Goal: Use online tool/utility: Utilize a website feature to perform a specific function

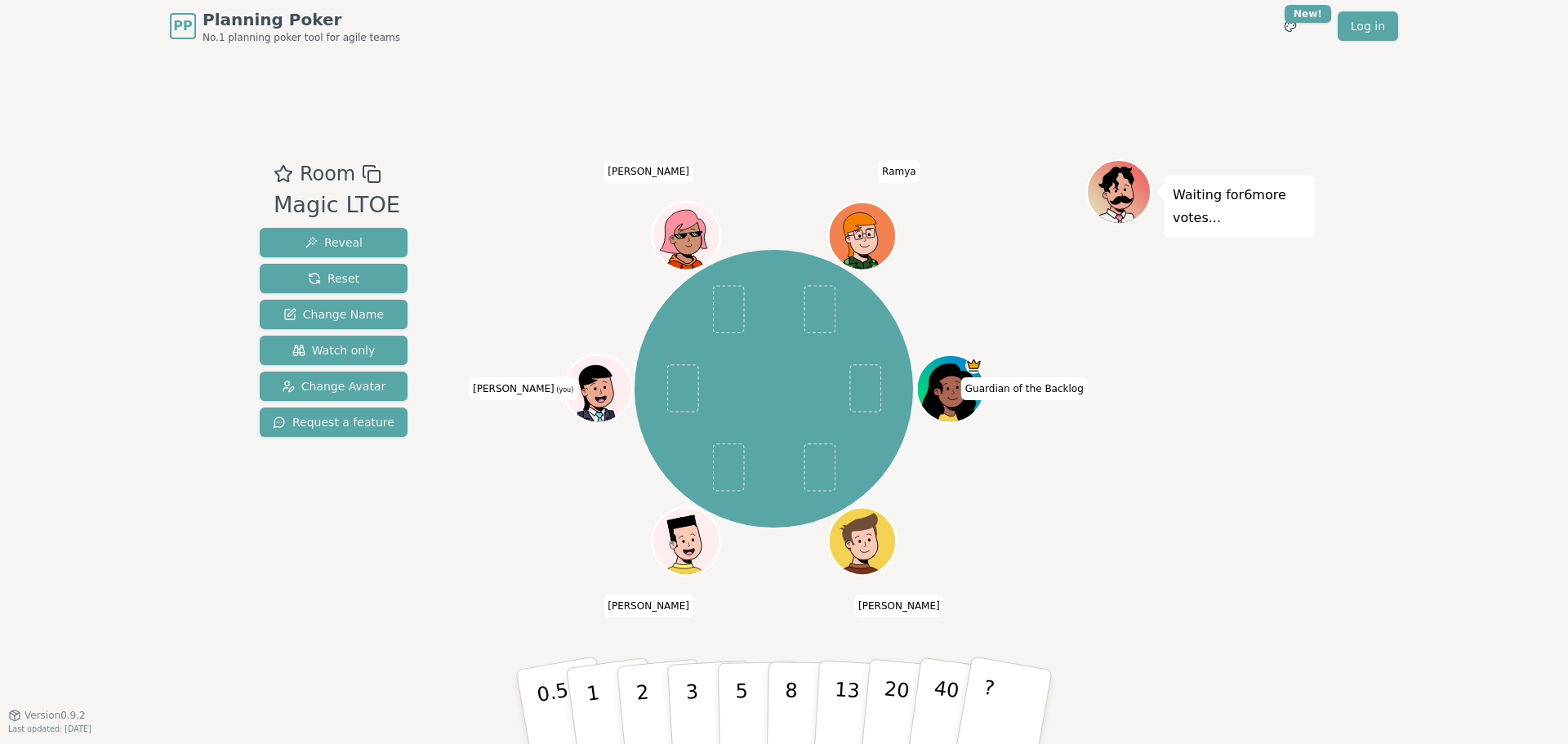
click at [598, 395] on icon at bounding box center [601, 399] width 33 height 11
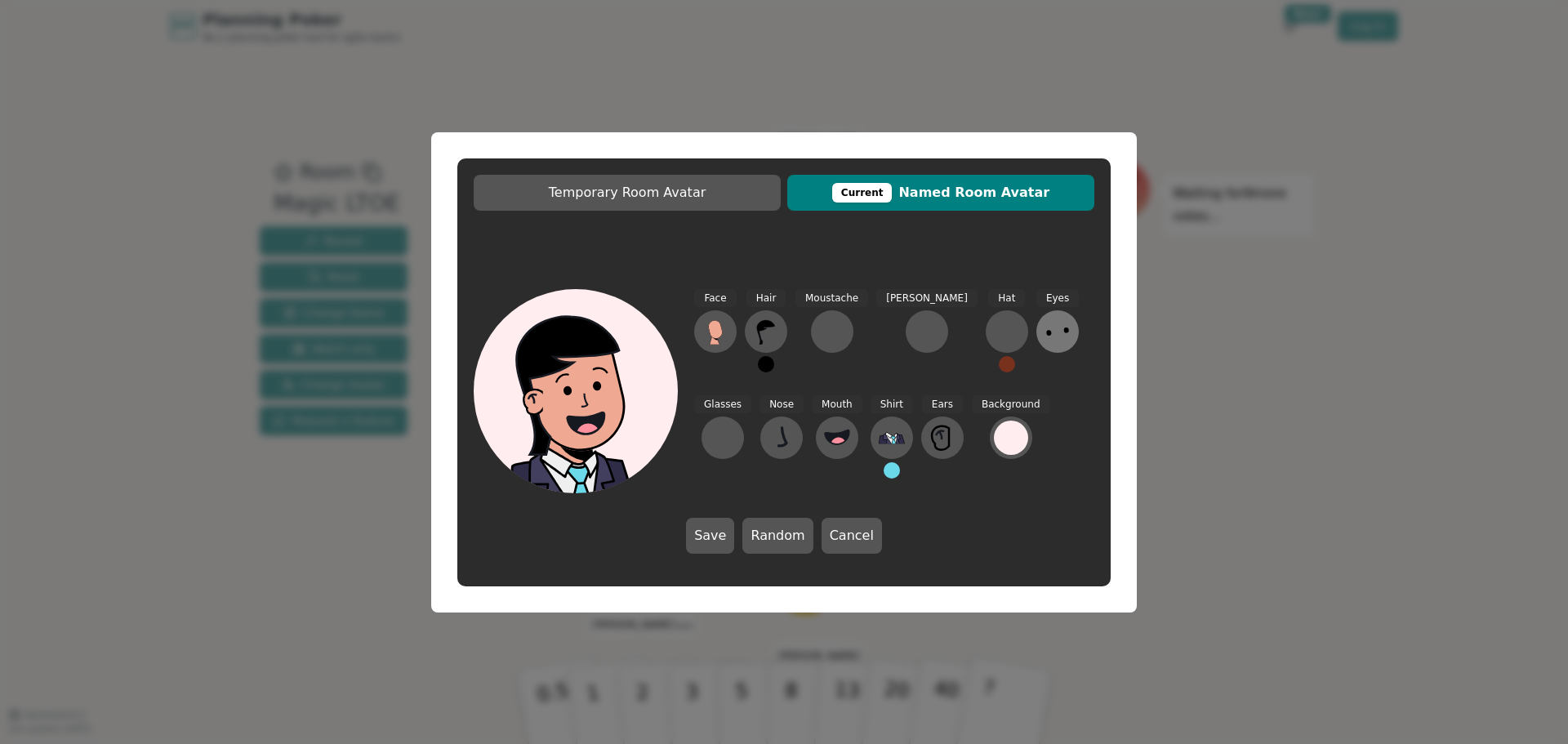
click at [1044, 335] on icon at bounding box center [1057, 332] width 26 height 26
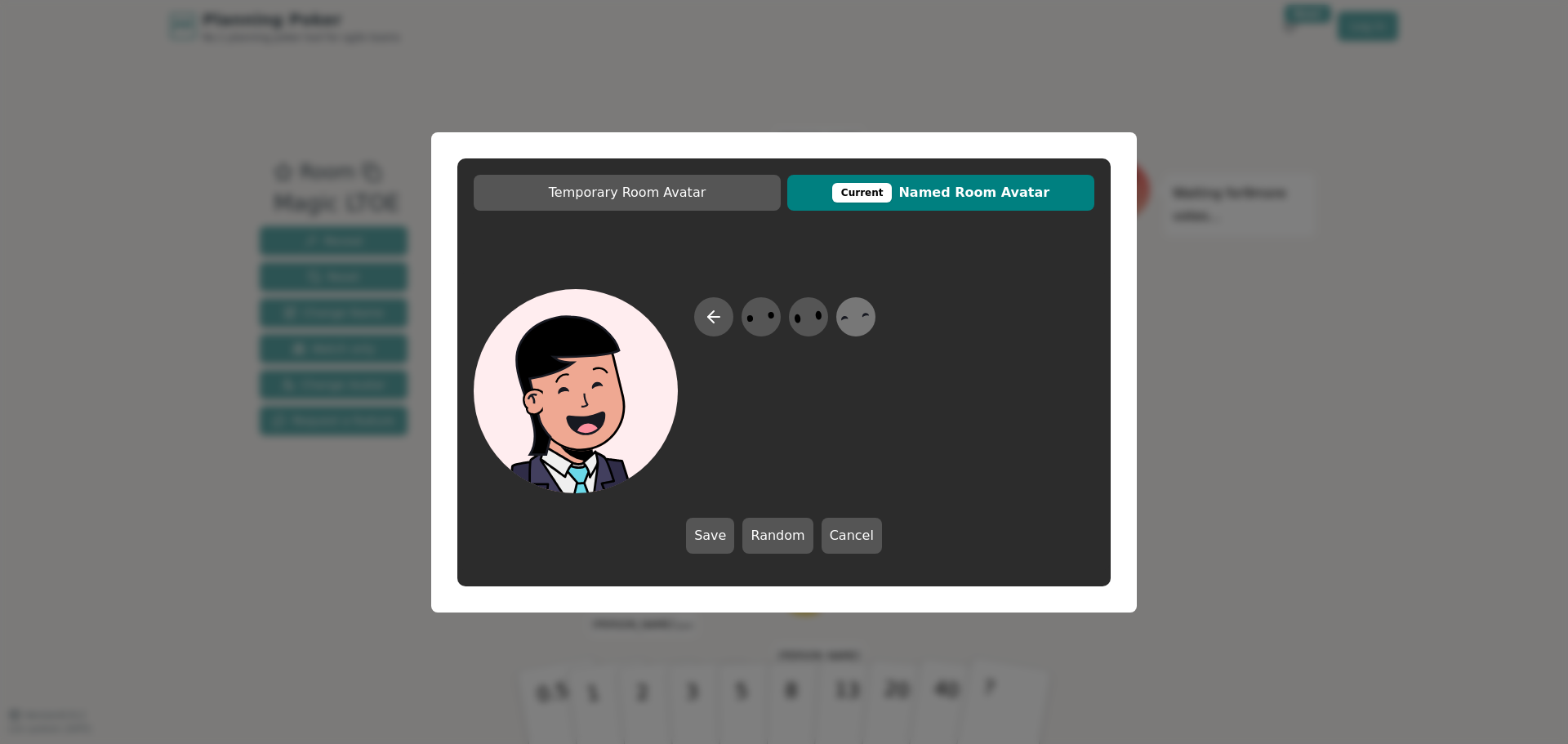
click at [849, 320] on icon at bounding box center [855, 316] width 32 height 37
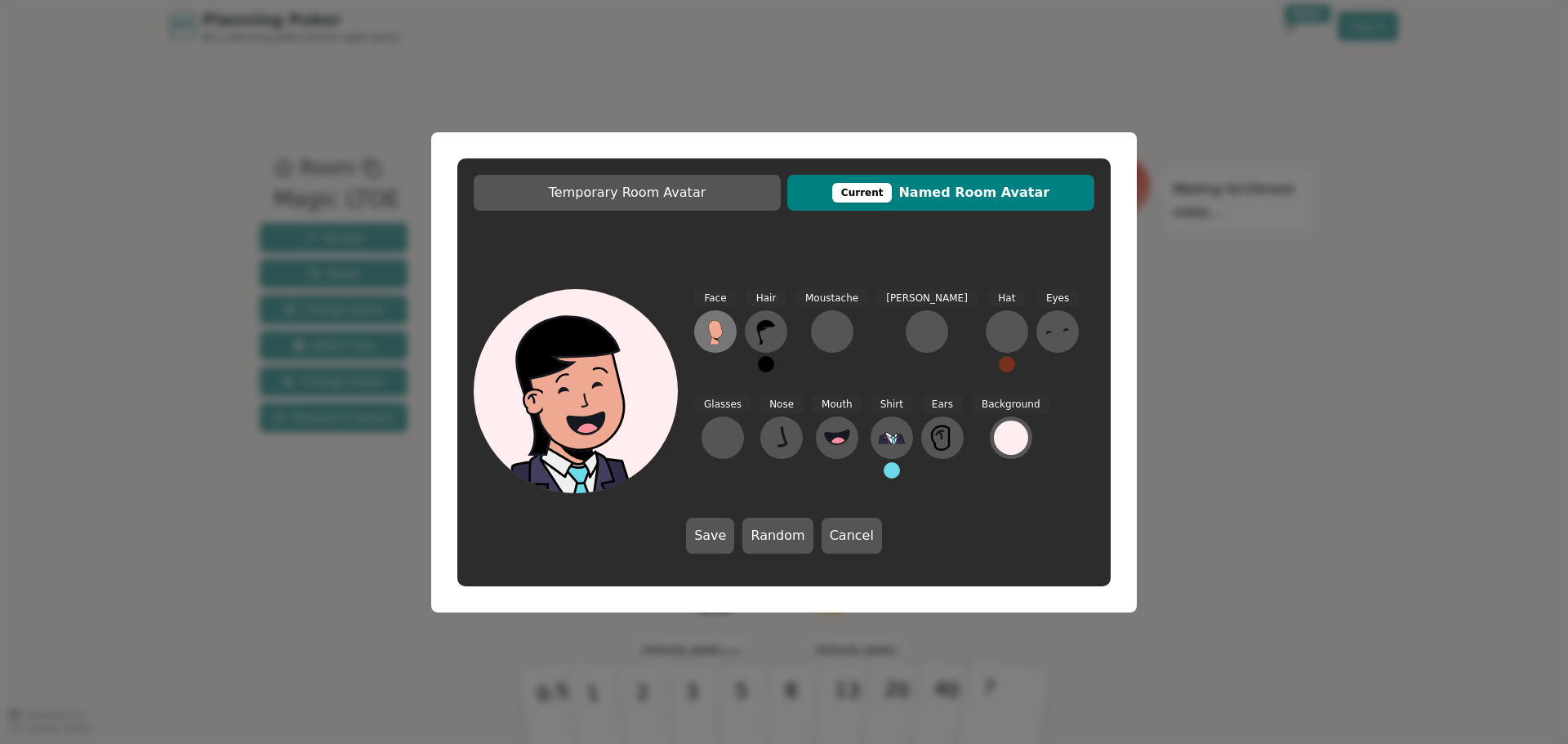
click at [724, 332] on icon at bounding box center [715, 332] width 26 height 26
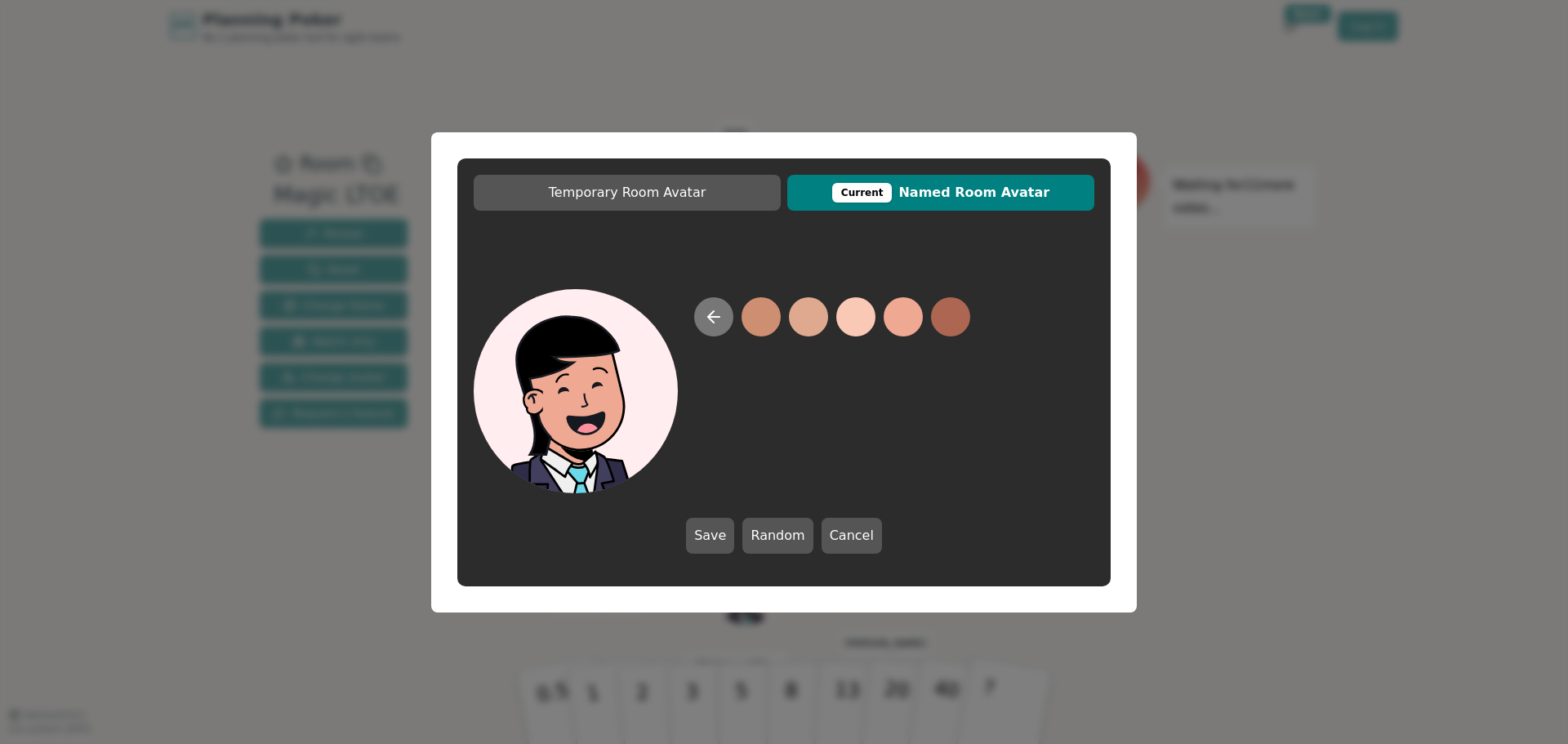
click at [714, 324] on icon at bounding box center [713, 316] width 20 height 20
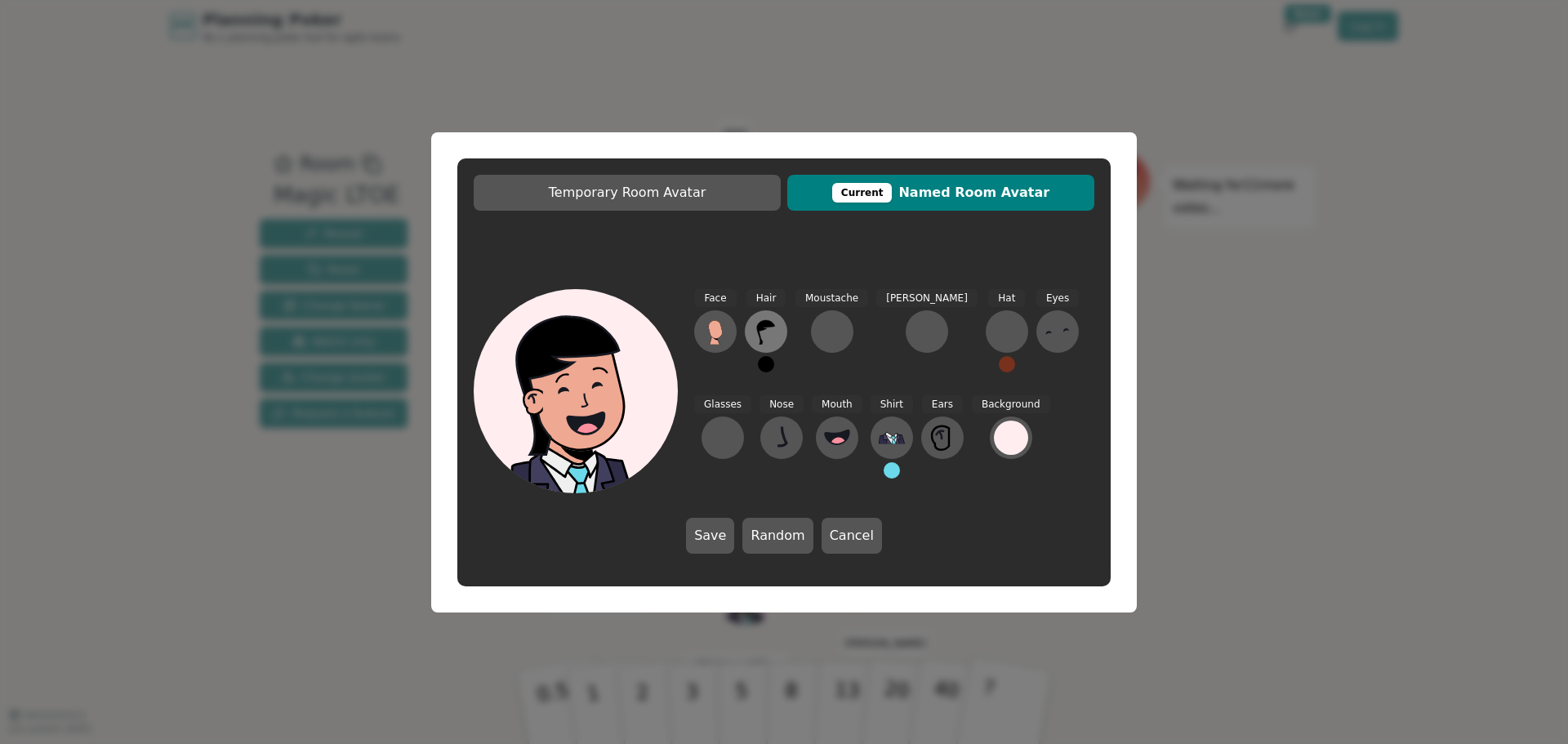
click at [752, 318] on button at bounding box center [765, 331] width 43 height 43
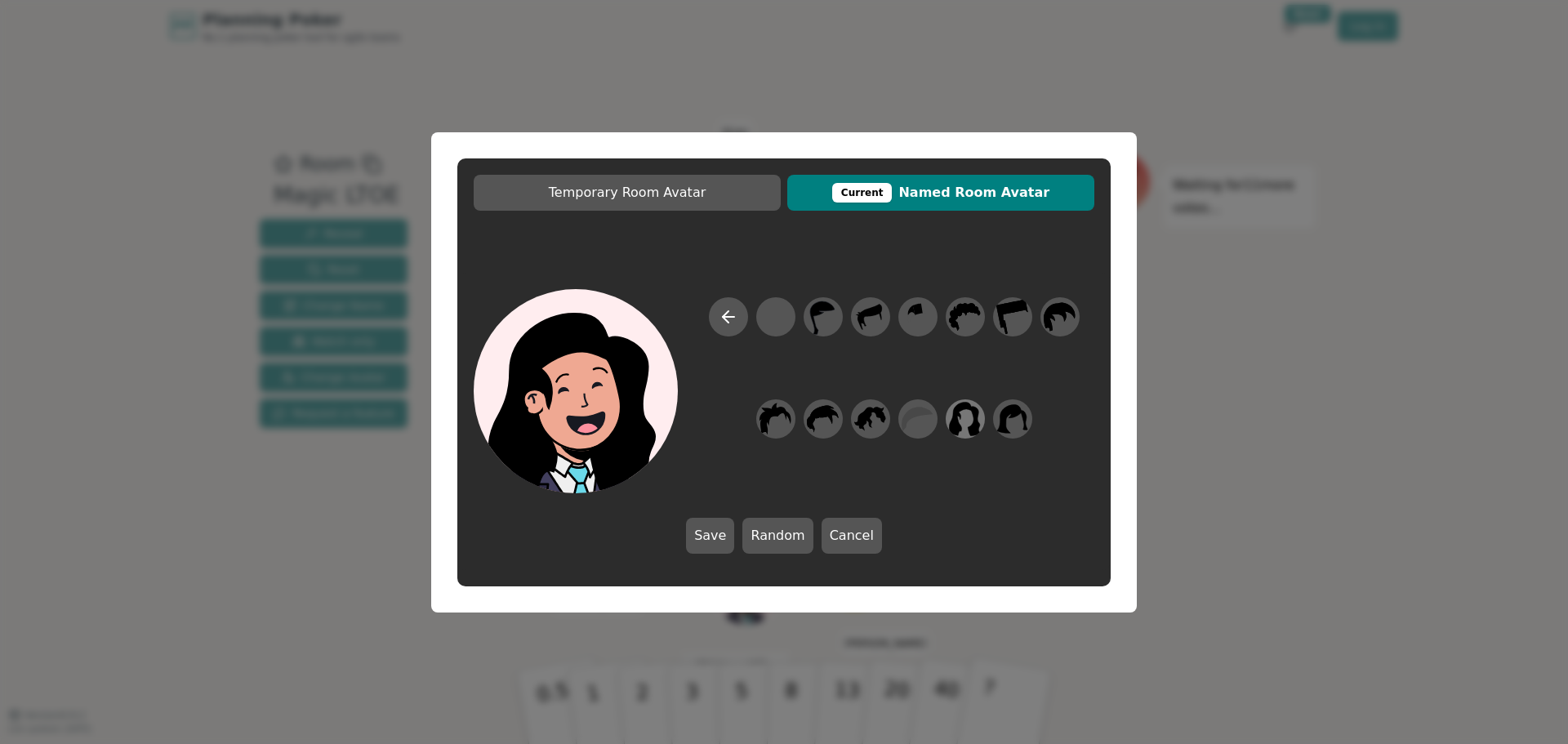
click at [955, 423] on icon at bounding box center [965, 418] width 32 height 34
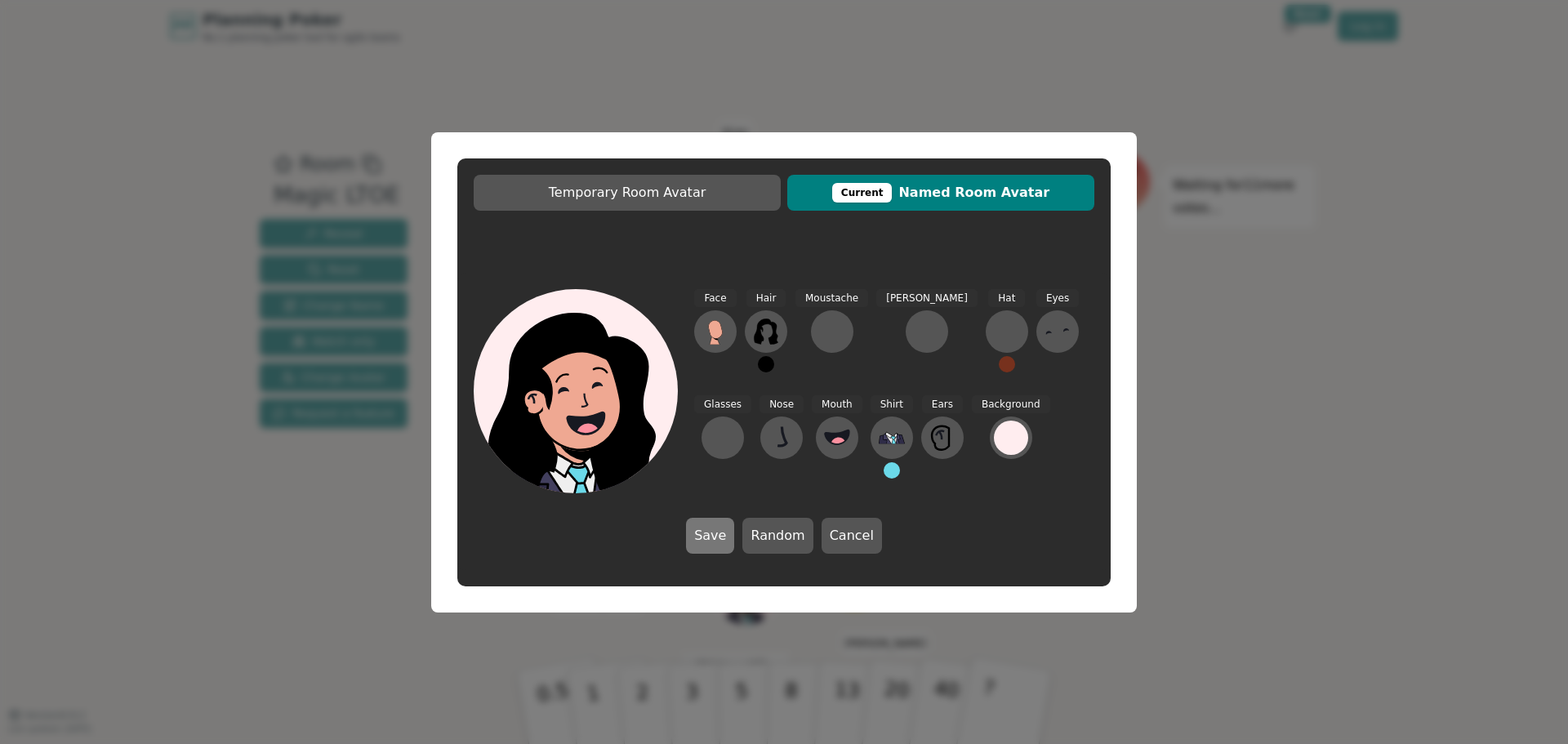
click at [728, 528] on button "Save" at bounding box center [710, 535] width 48 height 36
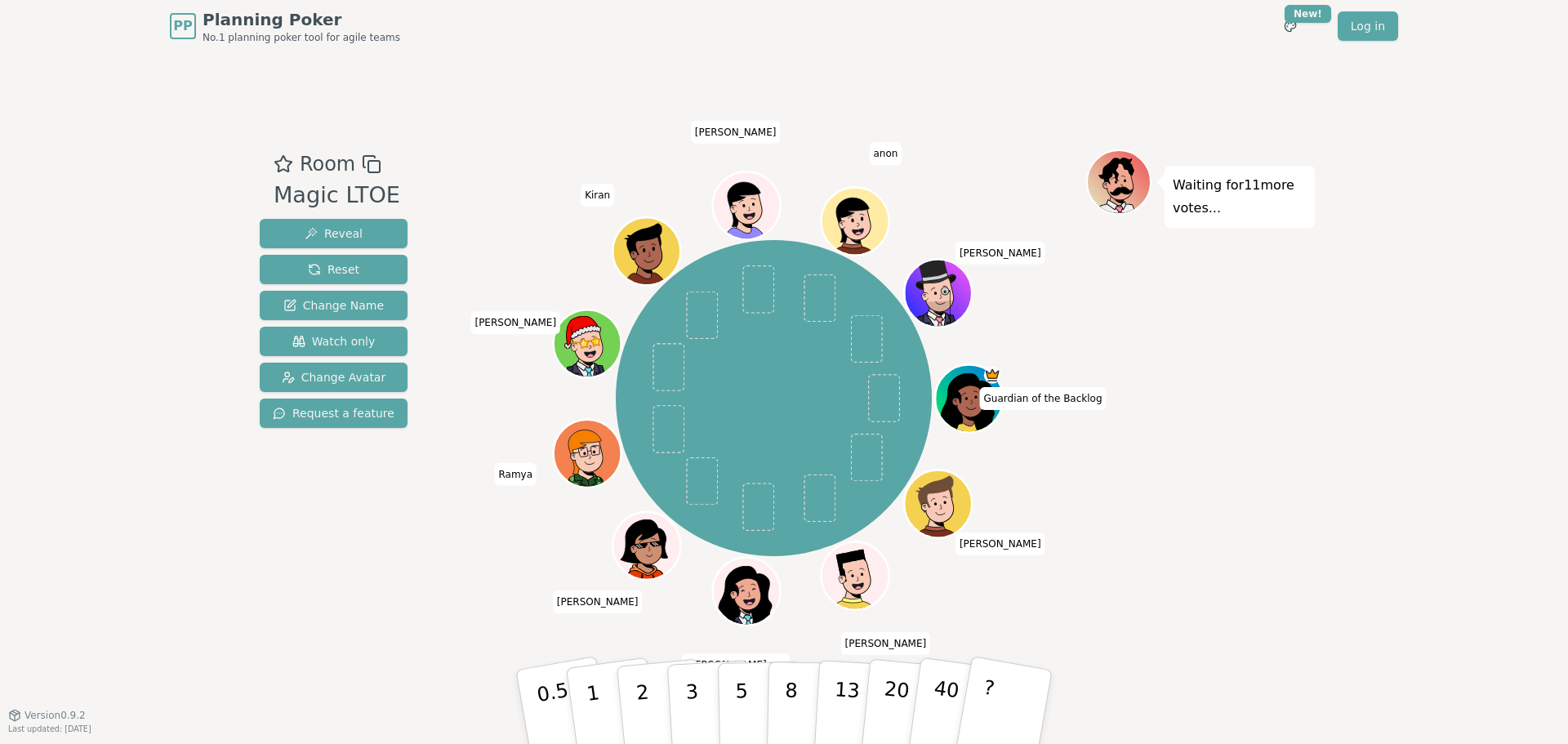
click at [756, 602] on icon at bounding box center [749, 601] width 12 height 7
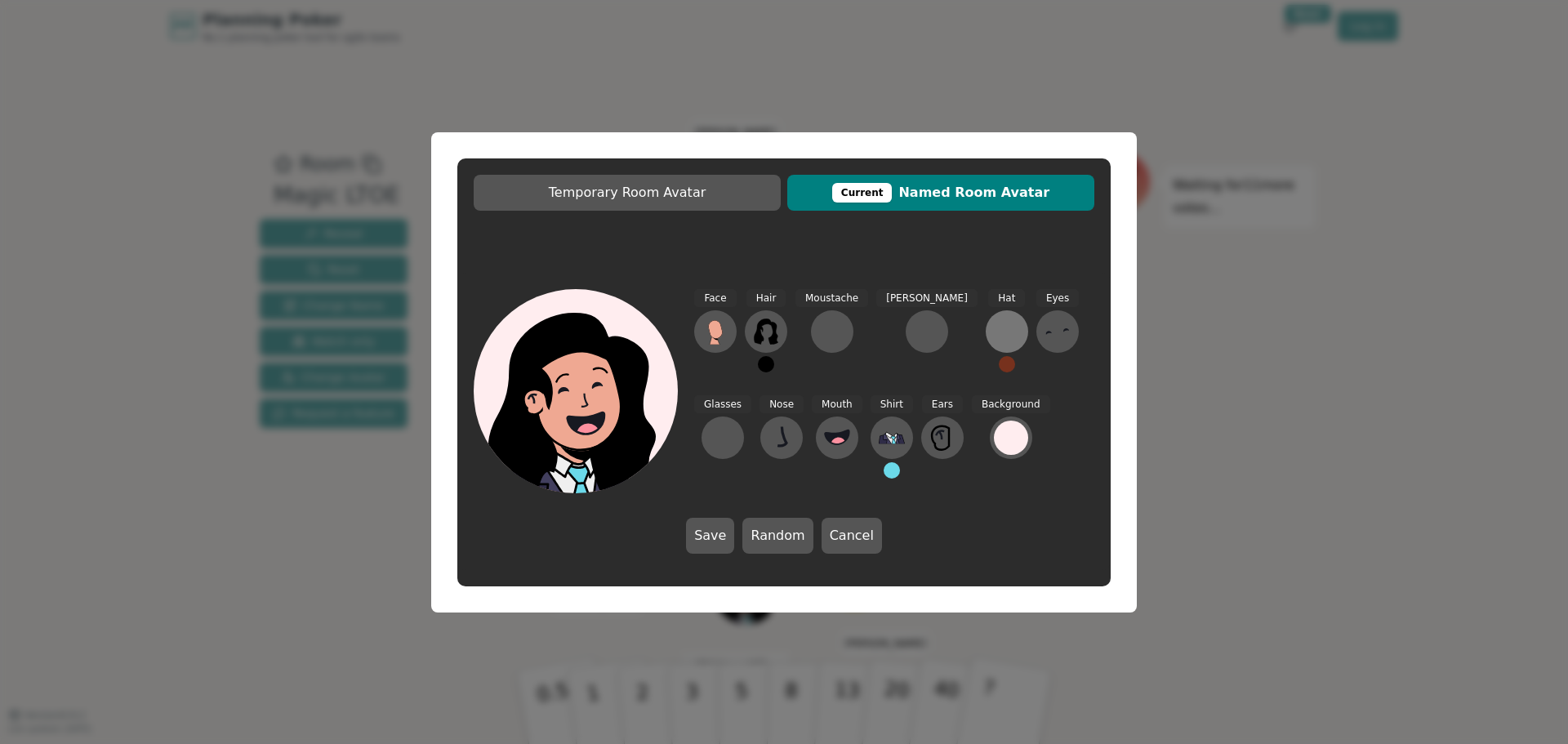
click at [994, 335] on div at bounding box center [1007, 332] width 26 height 26
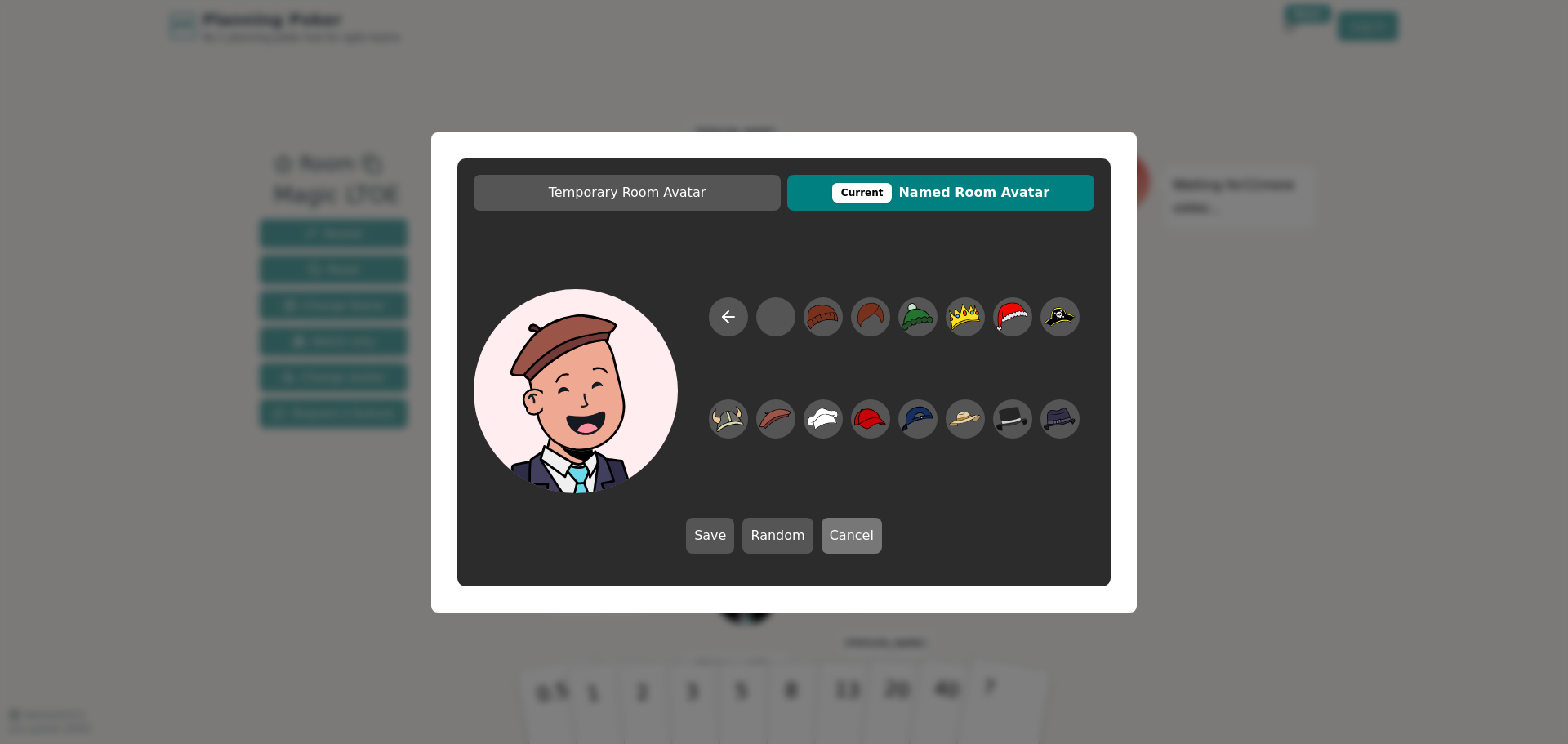
click at [840, 544] on button "Cancel" at bounding box center [852, 535] width 61 height 36
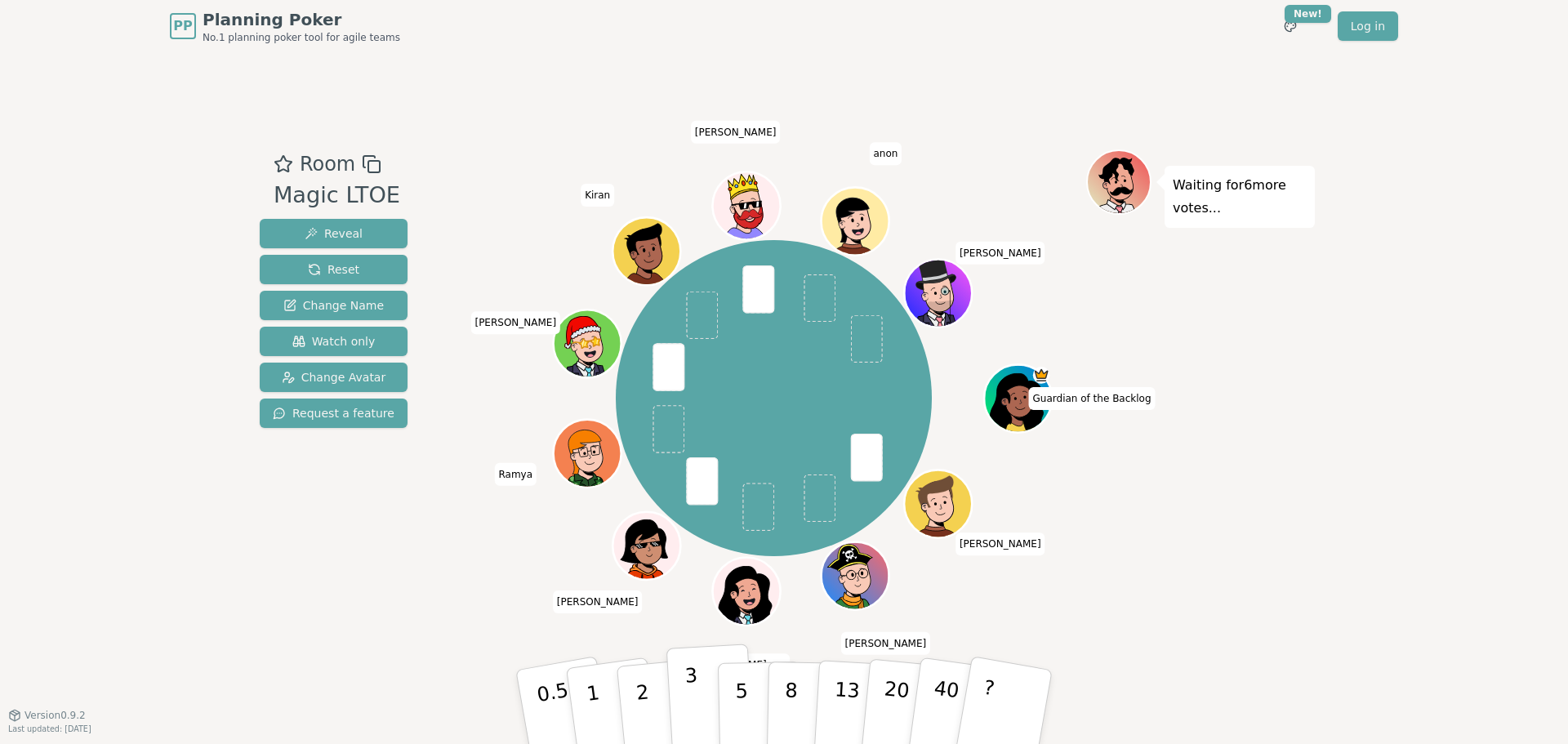
click at [699, 712] on button "3" at bounding box center [711, 707] width 89 height 128
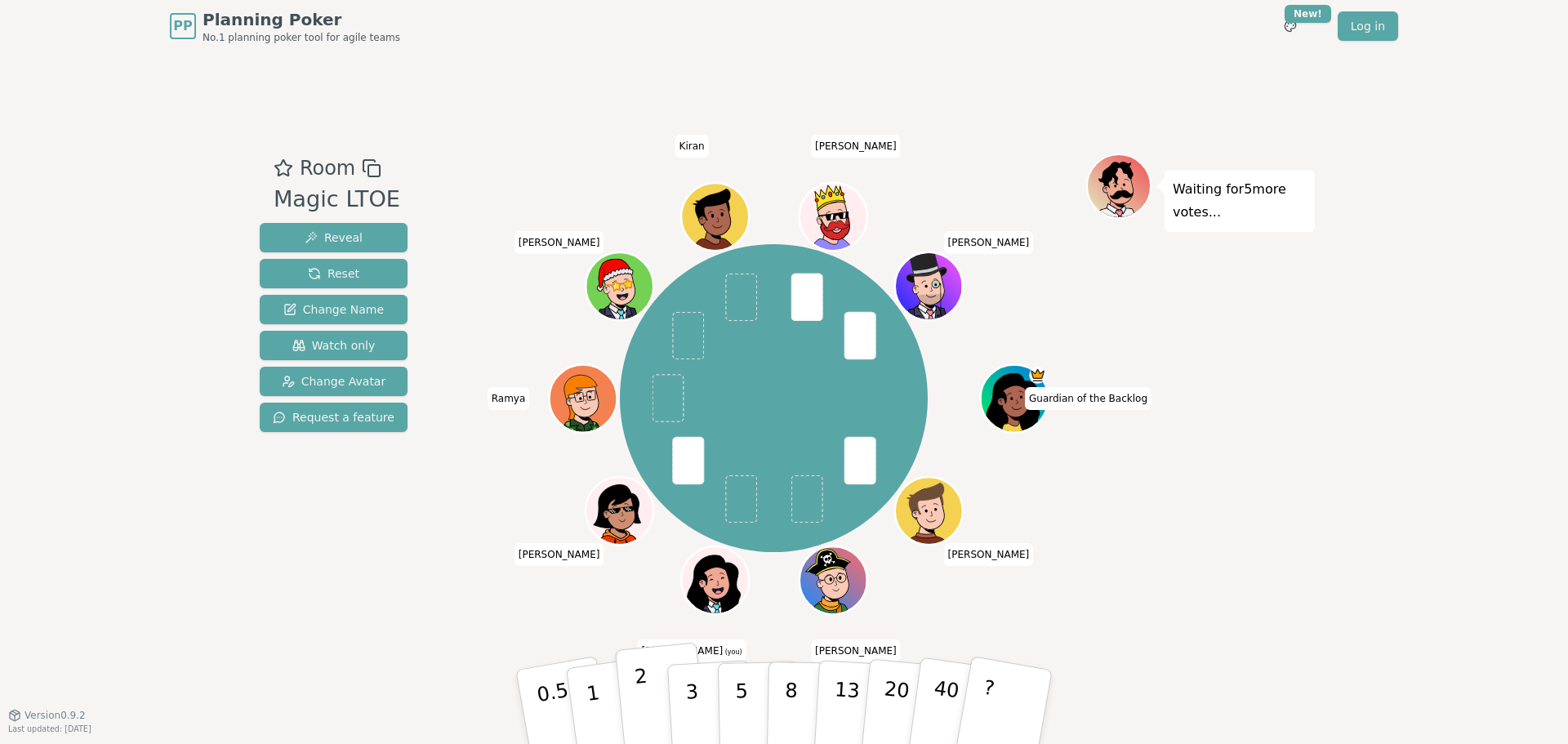
click at [658, 700] on button "2" at bounding box center [661, 707] width 93 height 130
click at [643, 713] on p "2" at bounding box center [644, 709] width 21 height 89
